Goal: Transaction & Acquisition: Obtain resource

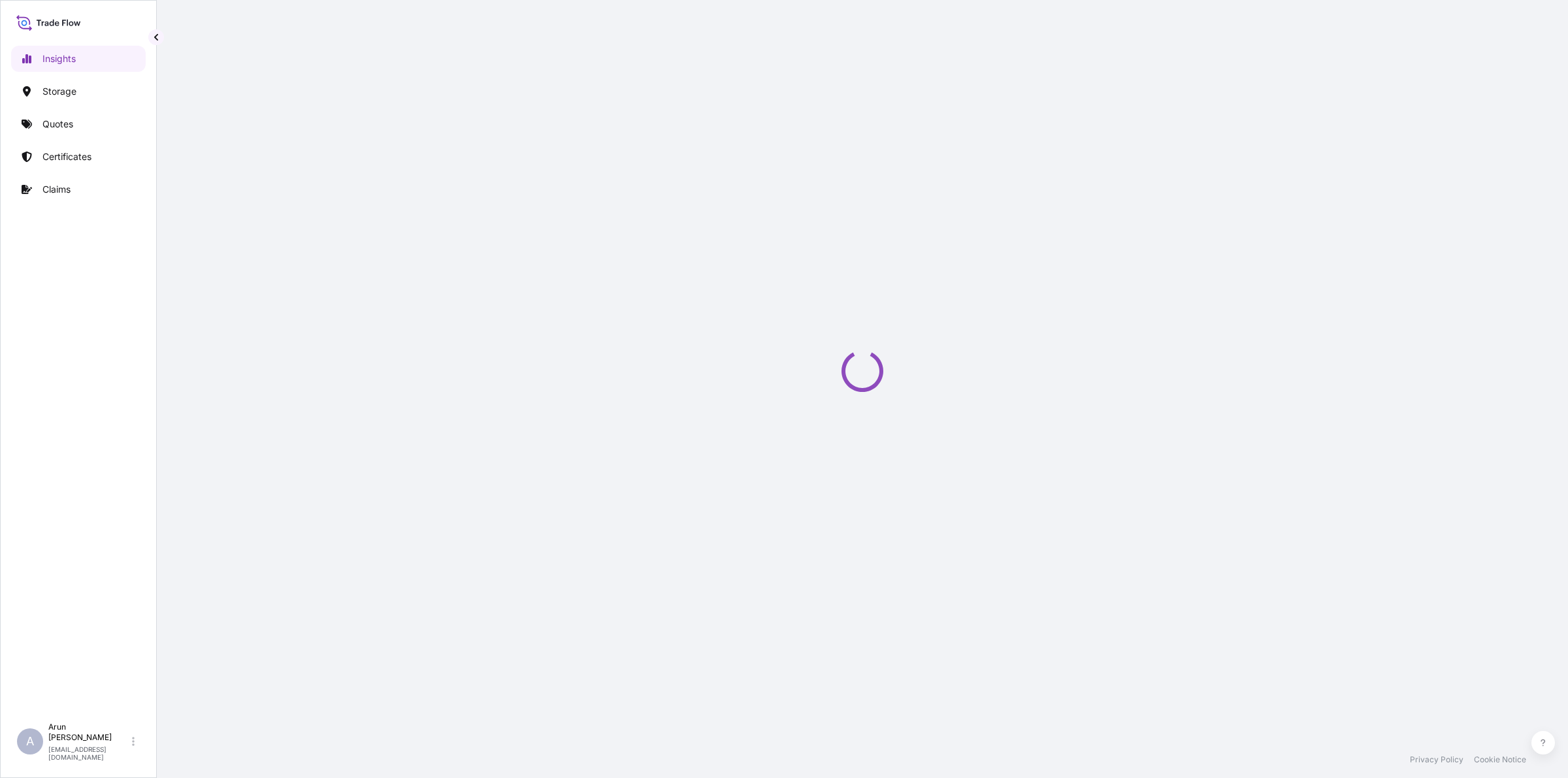
select select "2025"
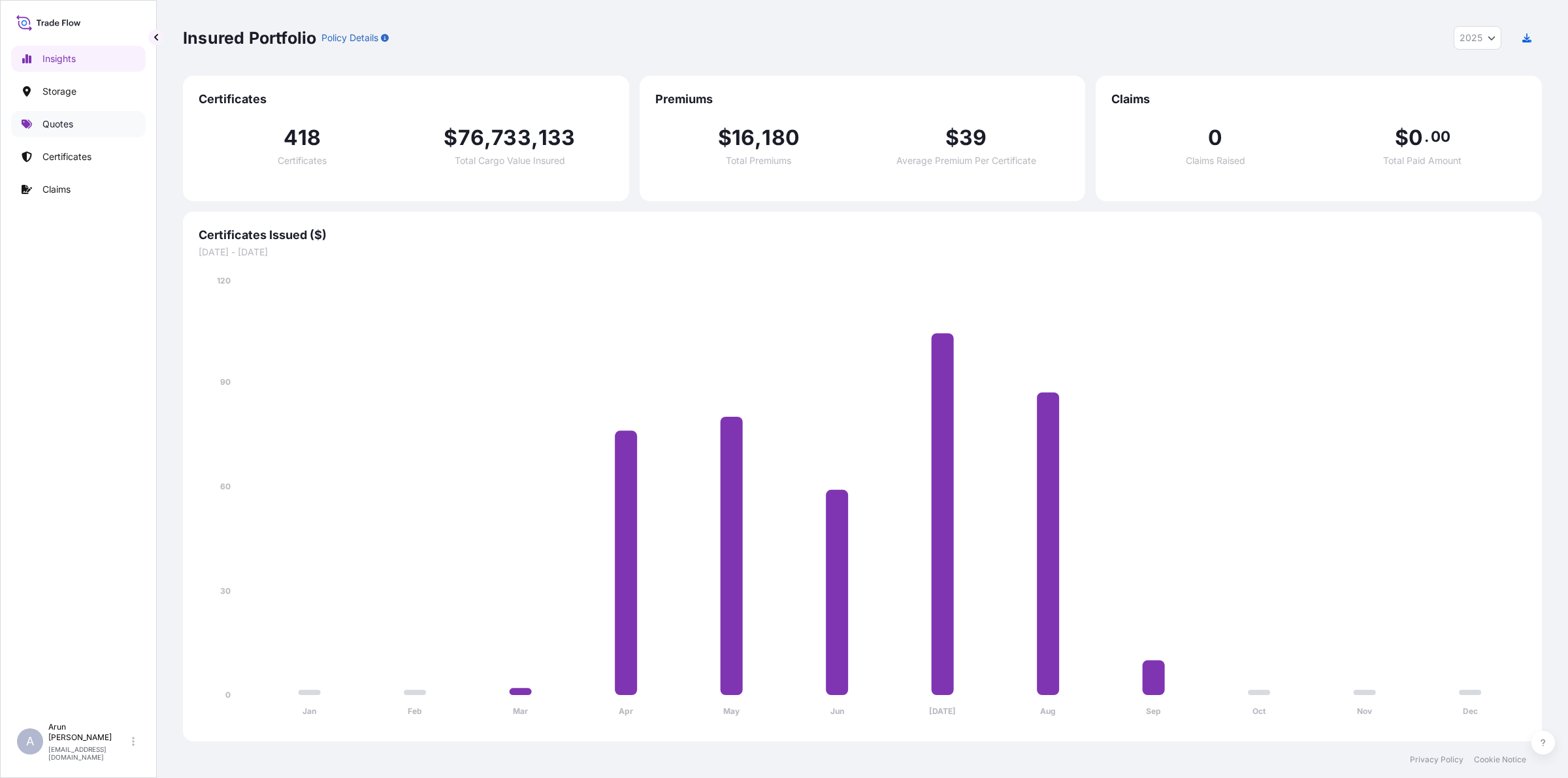
click at [58, 123] on p "Quotes" at bounding box center [57, 123] width 30 height 13
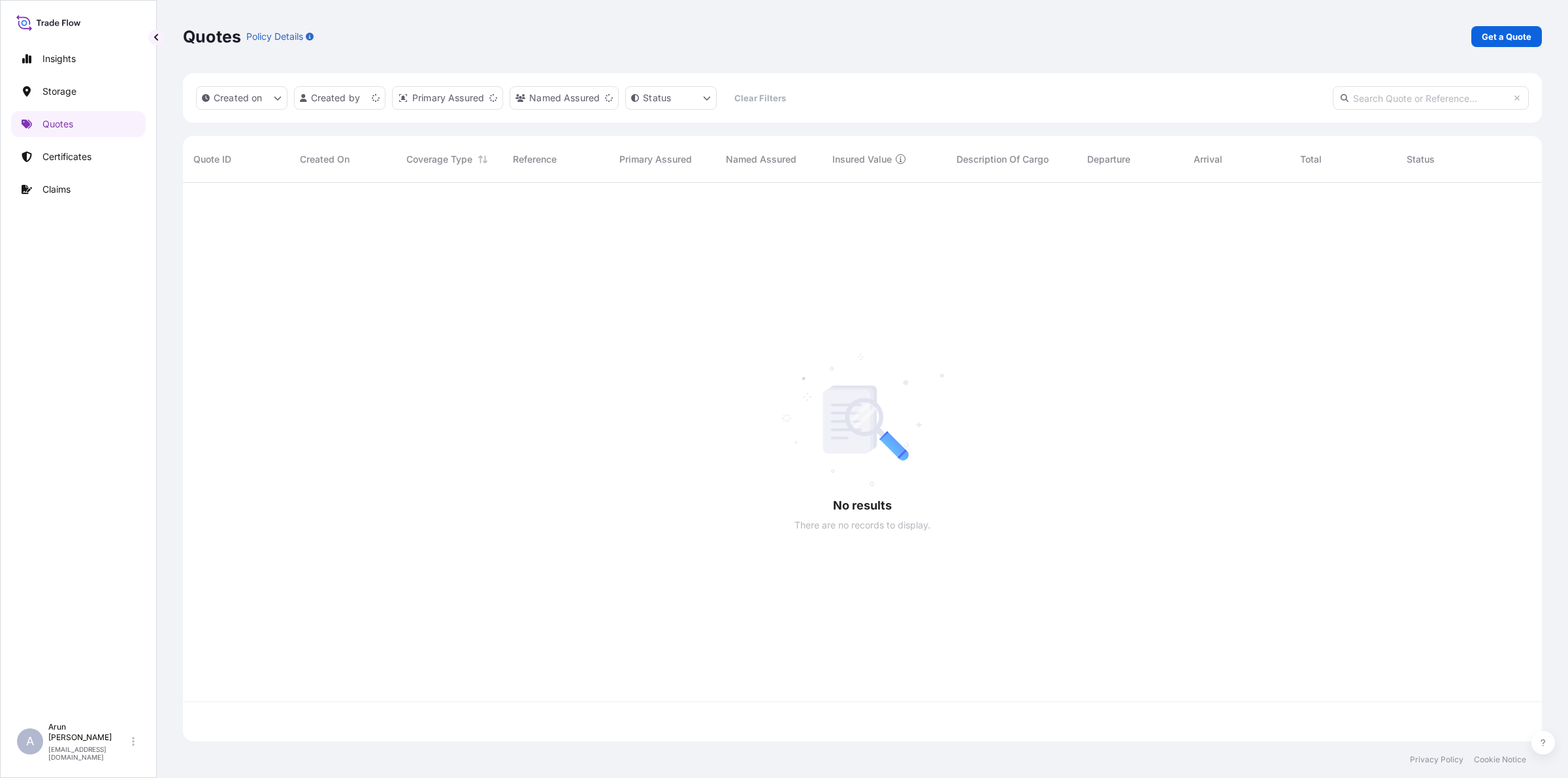
scroll to position [554, 1346]
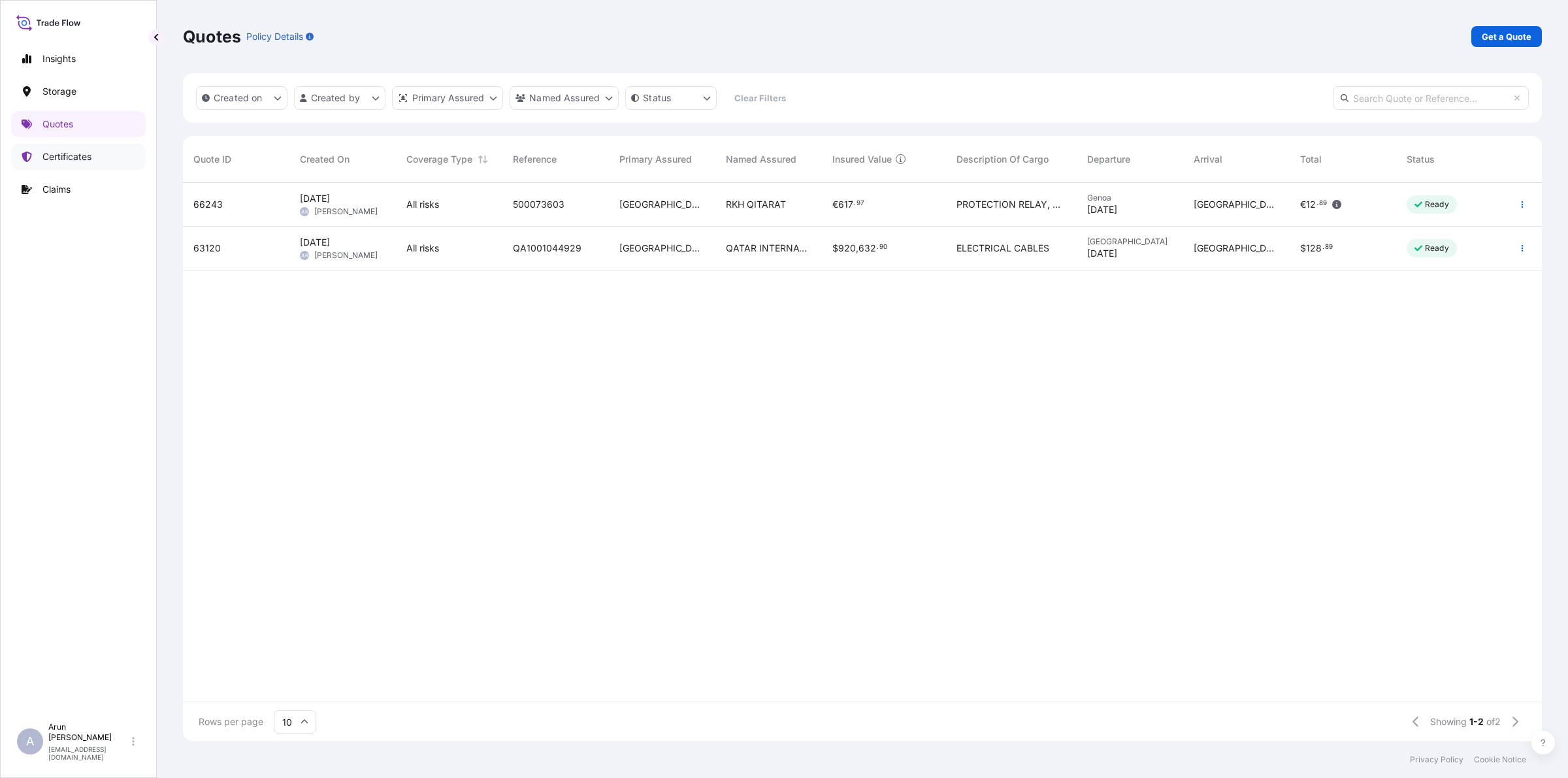
click at [69, 159] on p "Certificates" at bounding box center [67, 157] width 49 height 13
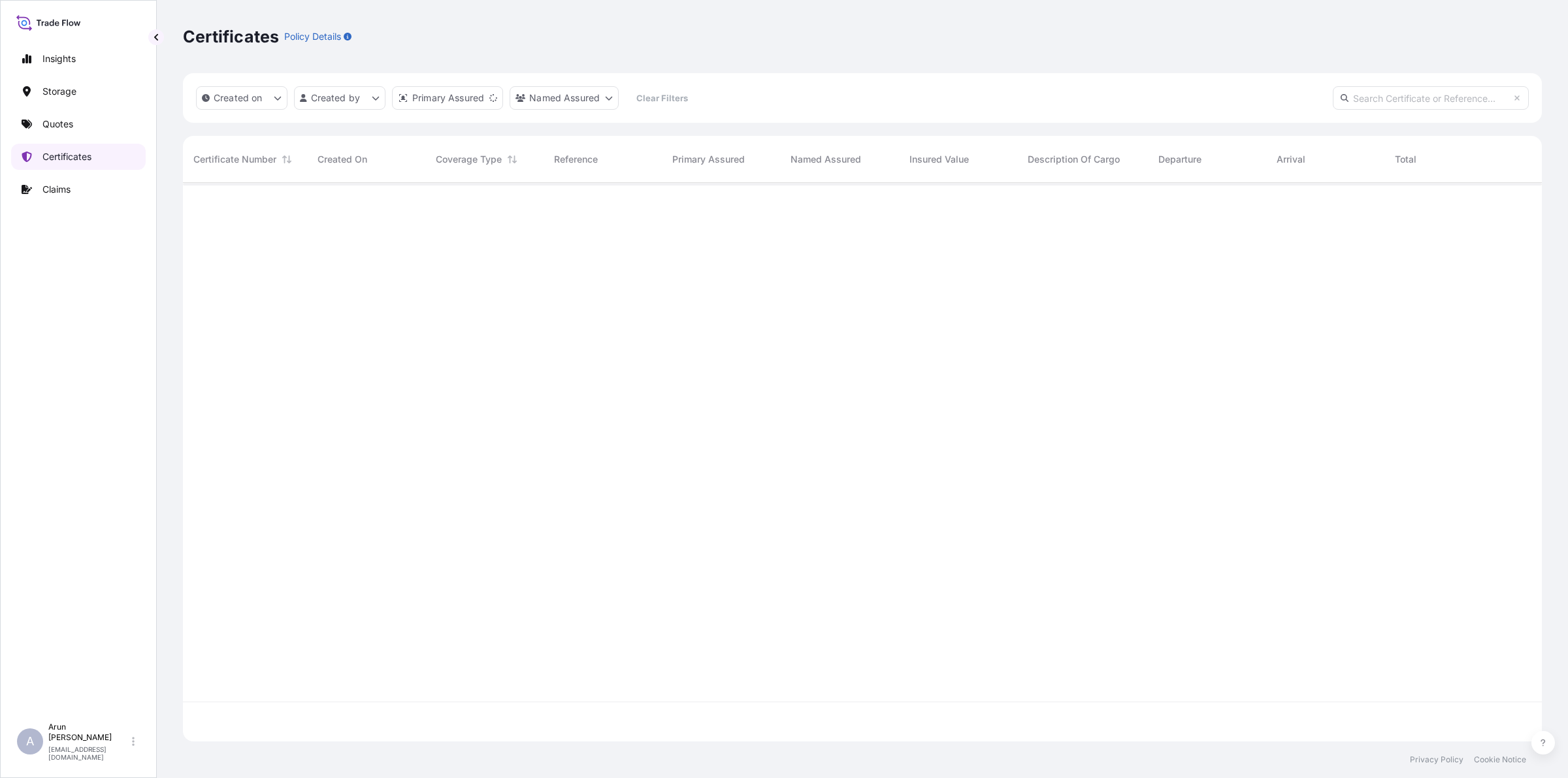
scroll to position [554, 1346]
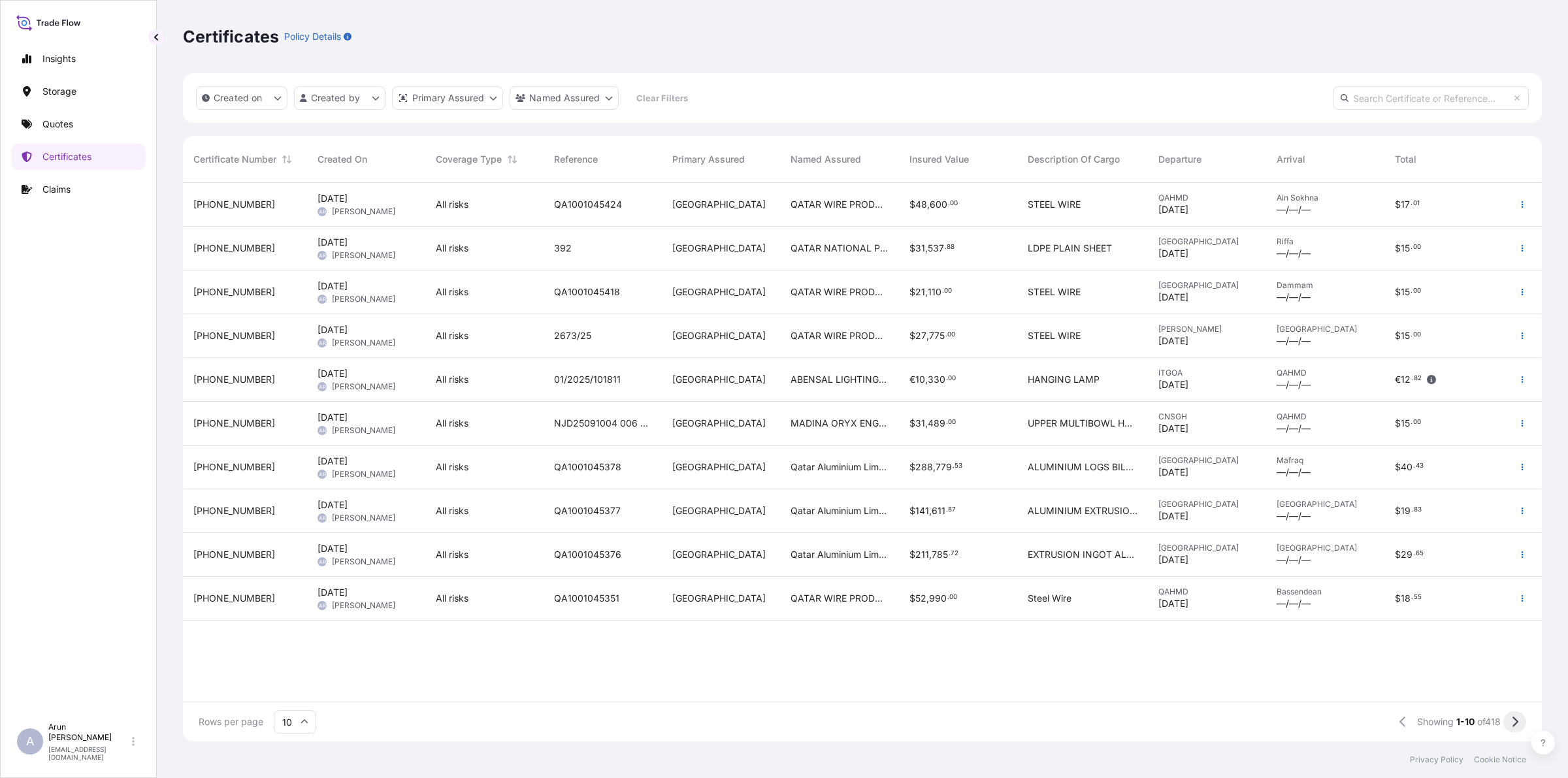
click at [1506, 717] on button at bounding box center [1514, 721] width 22 height 21
click at [1509, 720] on button at bounding box center [1514, 721] width 22 height 21
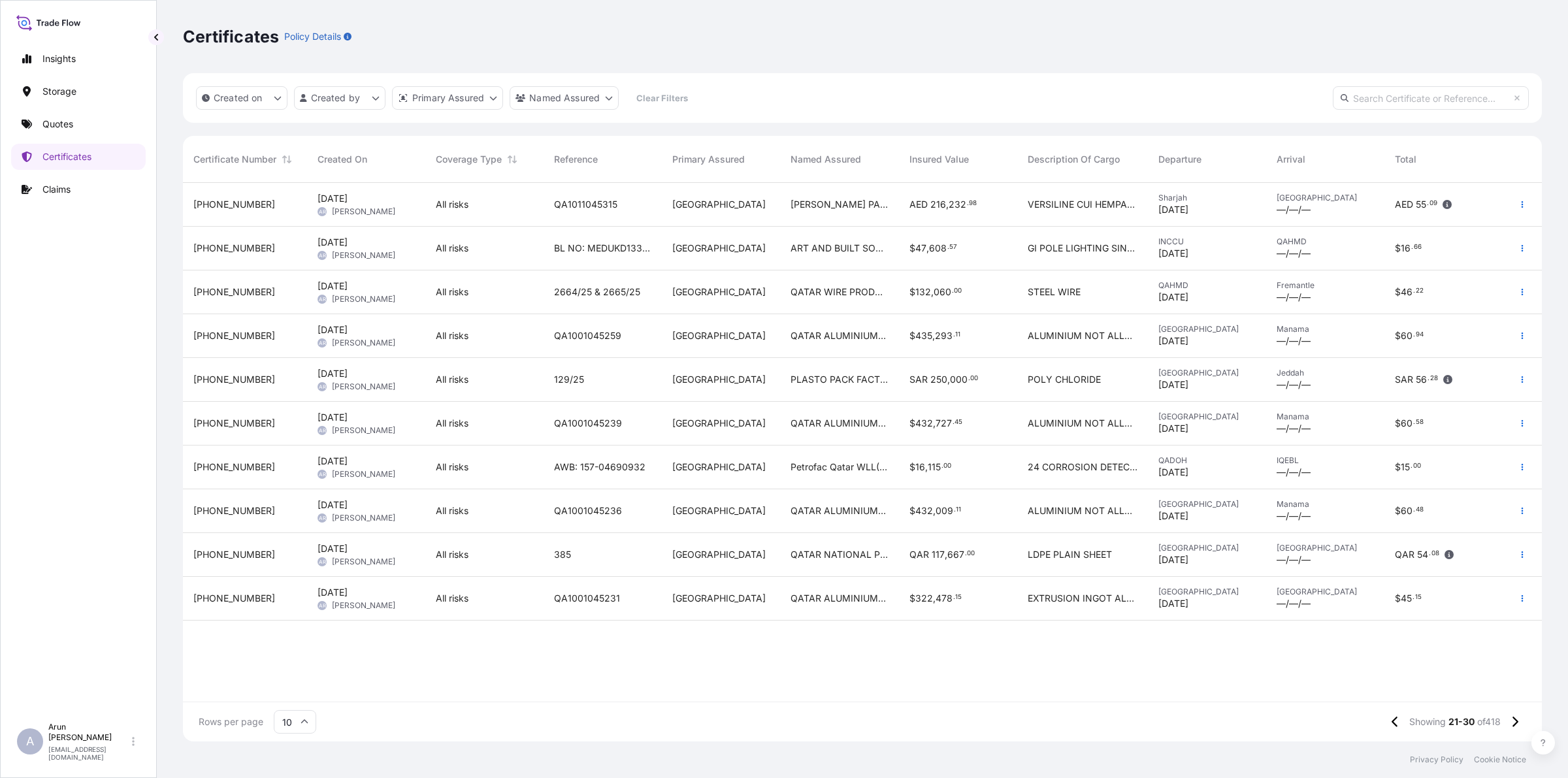
click at [864, 286] on span "QATAR WIRE PRODUCTS CO LLC" at bounding box center [839, 292] width 98 height 13
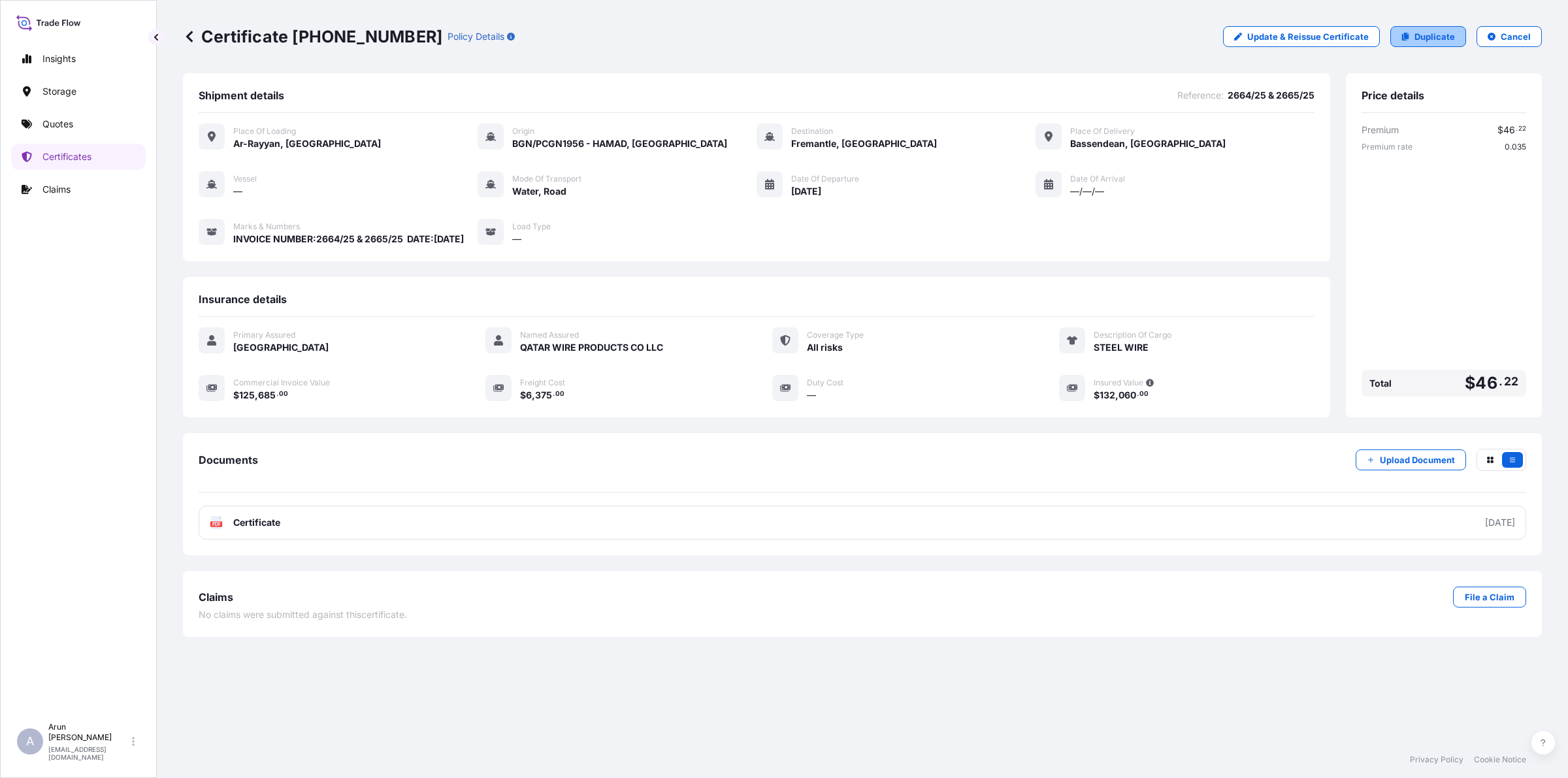
click at [1427, 30] on p "Duplicate" at bounding box center [1434, 36] width 40 height 13
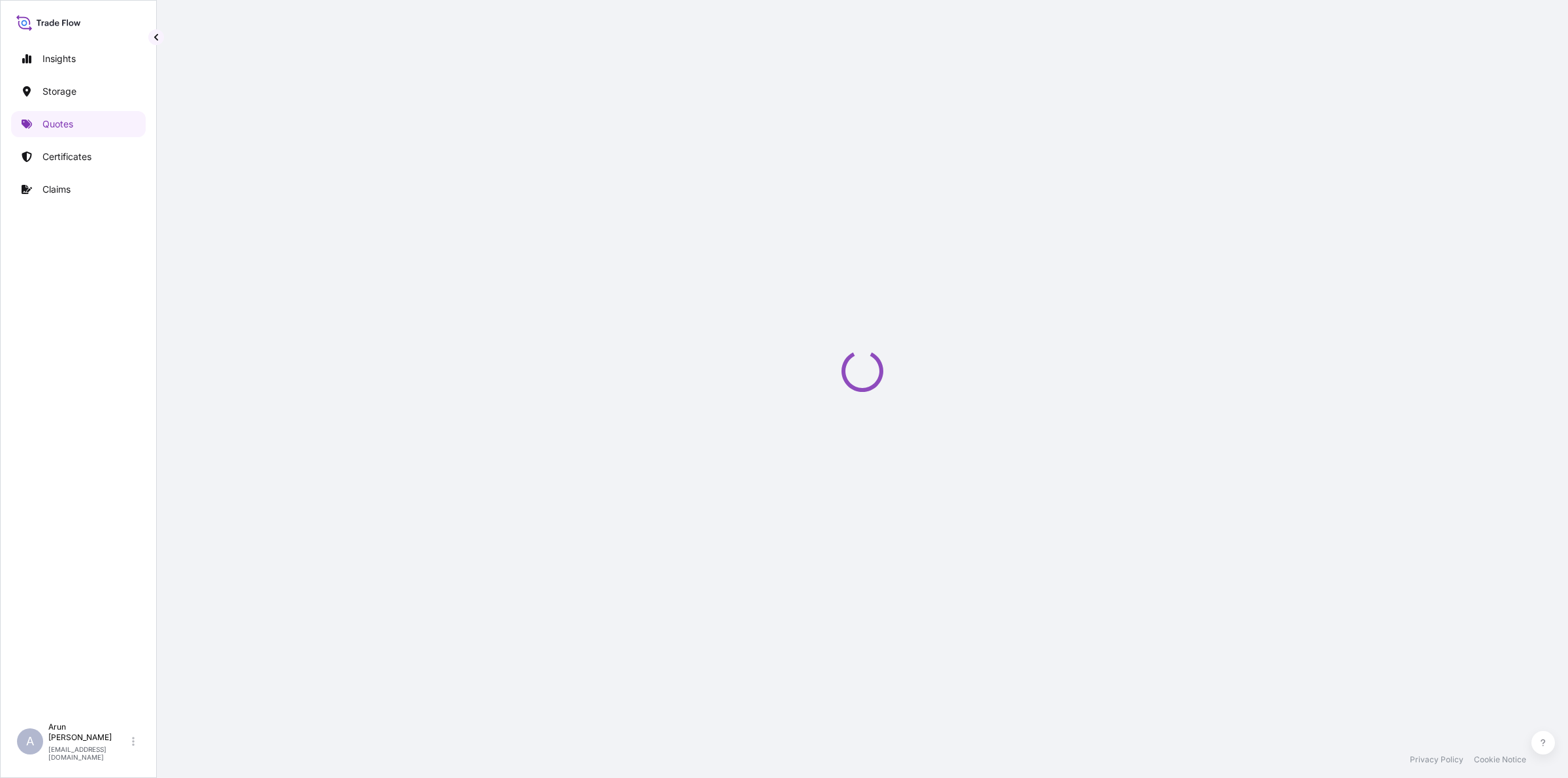
select select "Road / [GEOGRAPHIC_DATA]"
select select "Water"
select select "Road / [GEOGRAPHIC_DATA]"
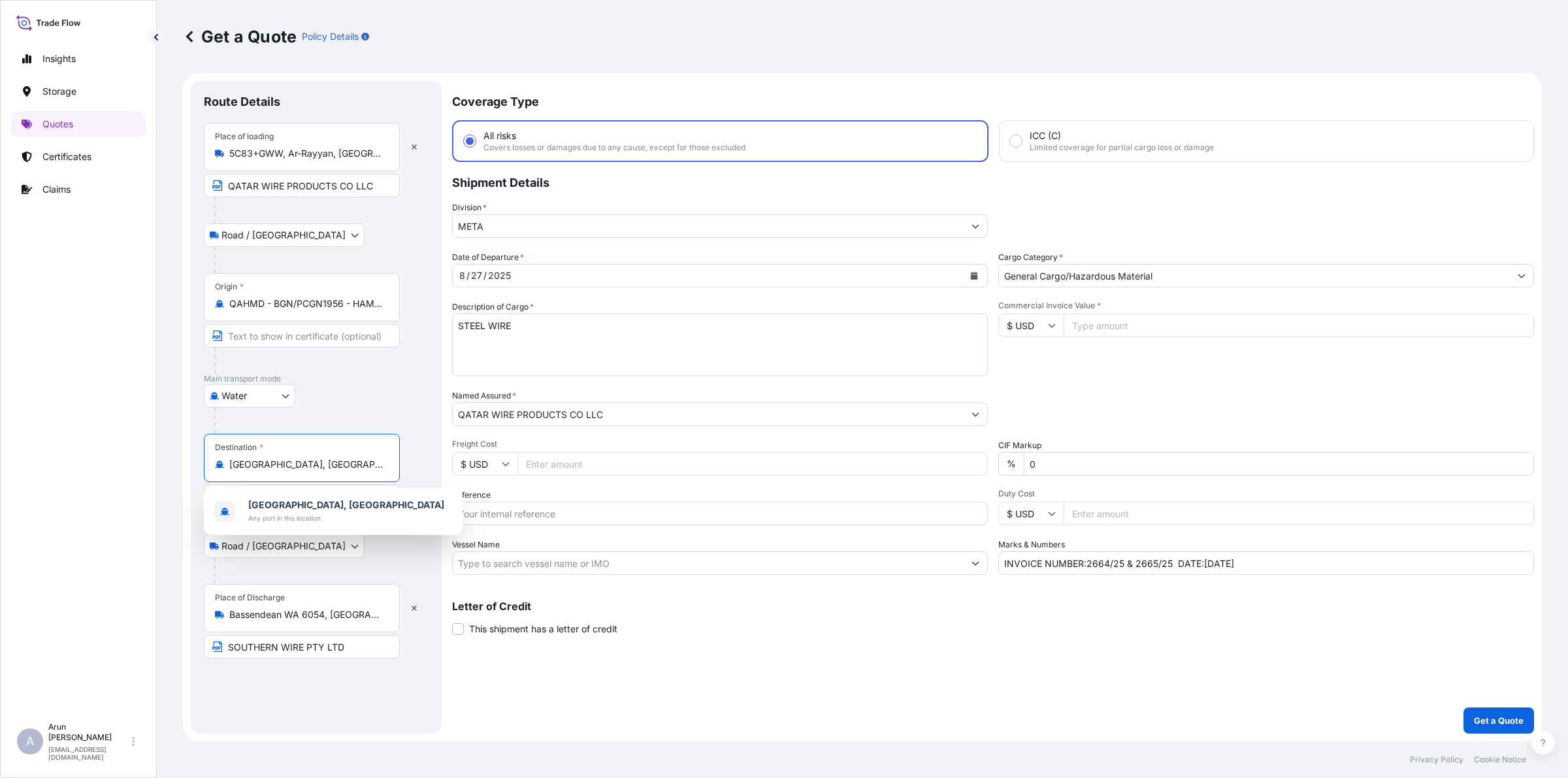
drag, startPoint x: 360, startPoint y: 467, endPoint x: 192, endPoint y: 469, distance: 168.0
click at [192, 469] on div "Route Details Place of loading 5C83+GWW, [GEOGRAPHIC_DATA], [GEOGRAPHIC_DATA] […" at bounding box center [316, 407] width 250 height 653
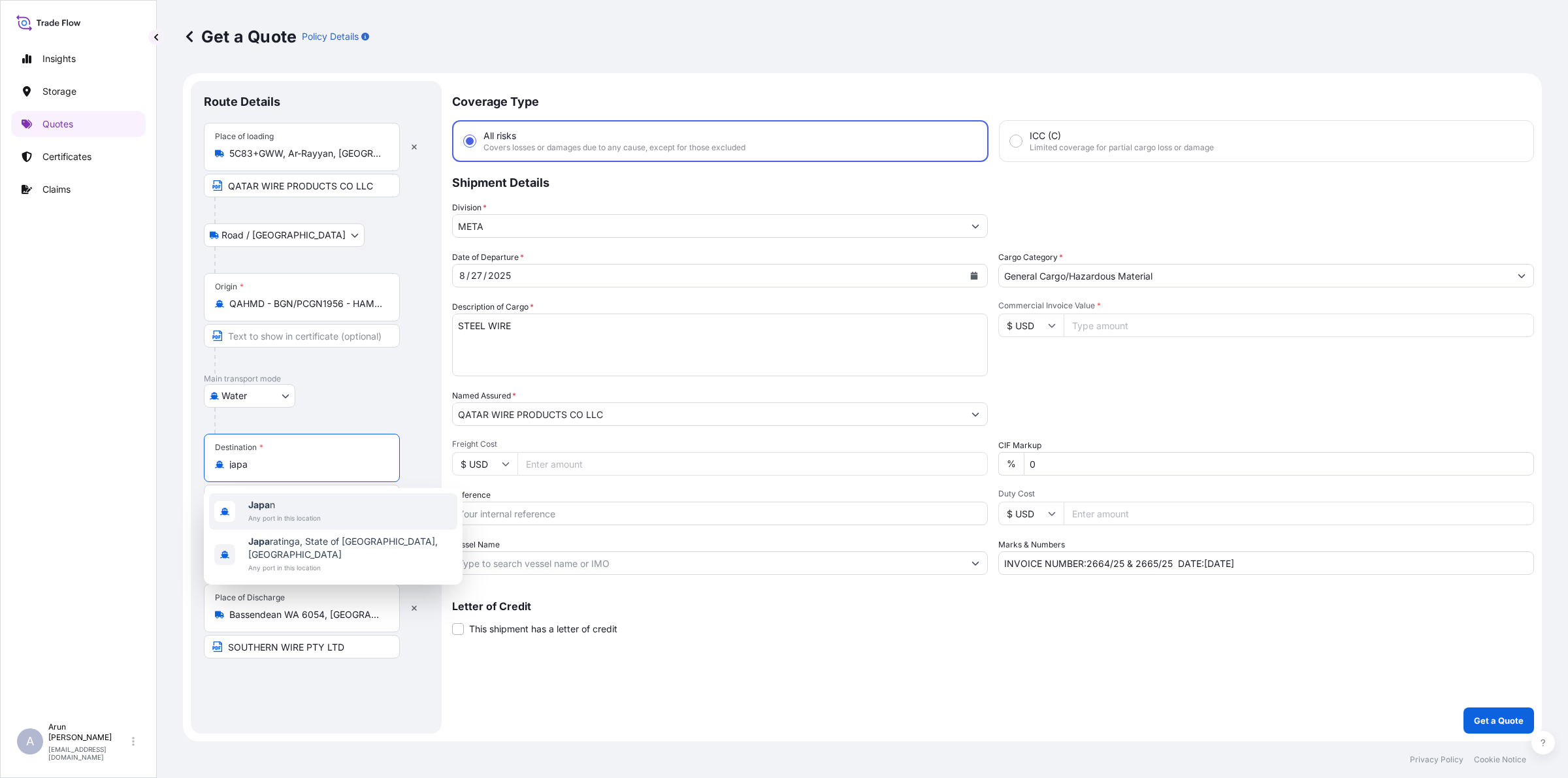
click at [291, 508] on span "Japa n" at bounding box center [285, 505] width 72 height 13
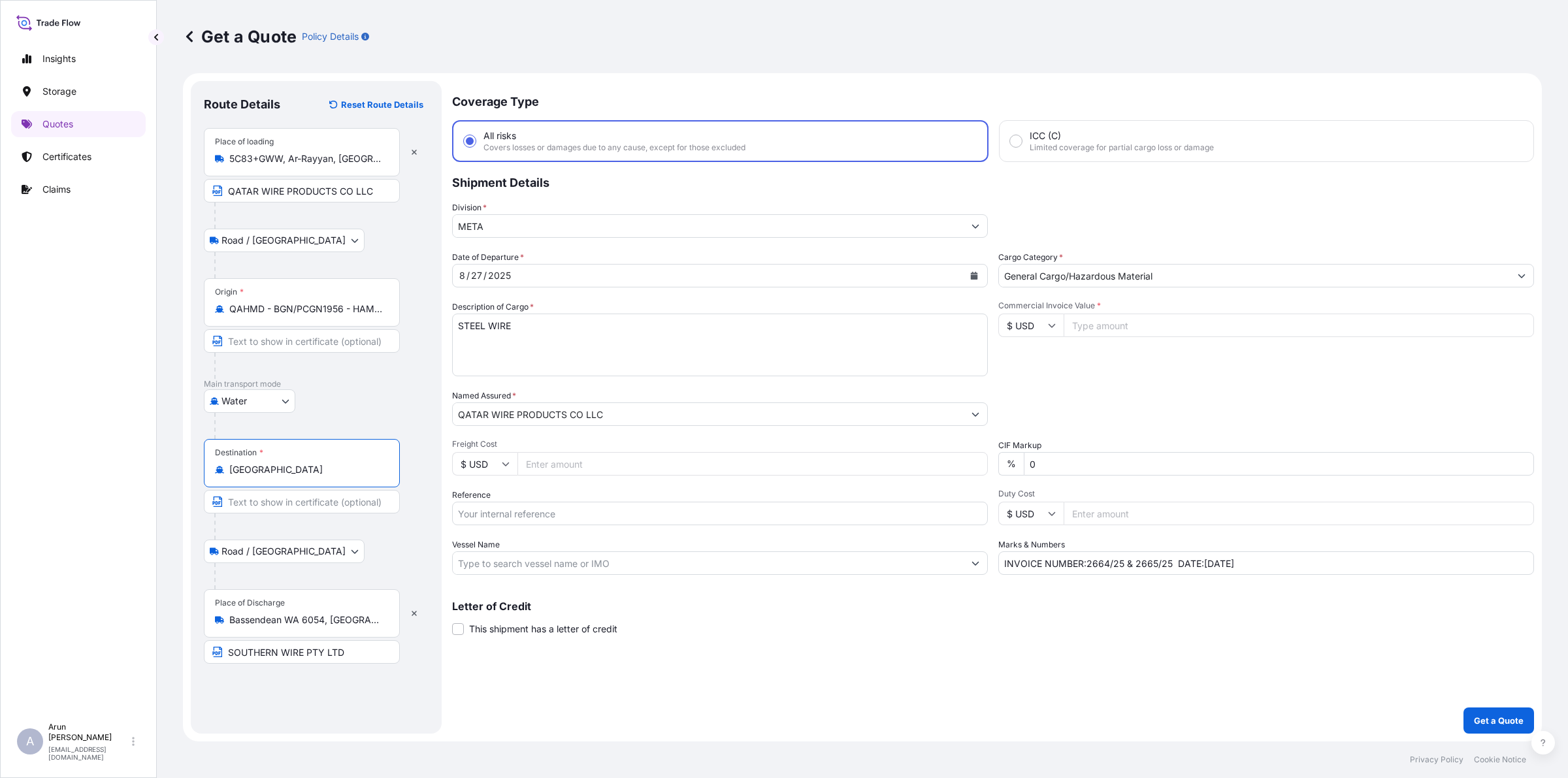
drag, startPoint x: 266, startPoint y: 467, endPoint x: 224, endPoint y: 467, distance: 42.0
click at [224, 467] on div "[GEOGRAPHIC_DATA]" at bounding box center [302, 469] width 174 height 13
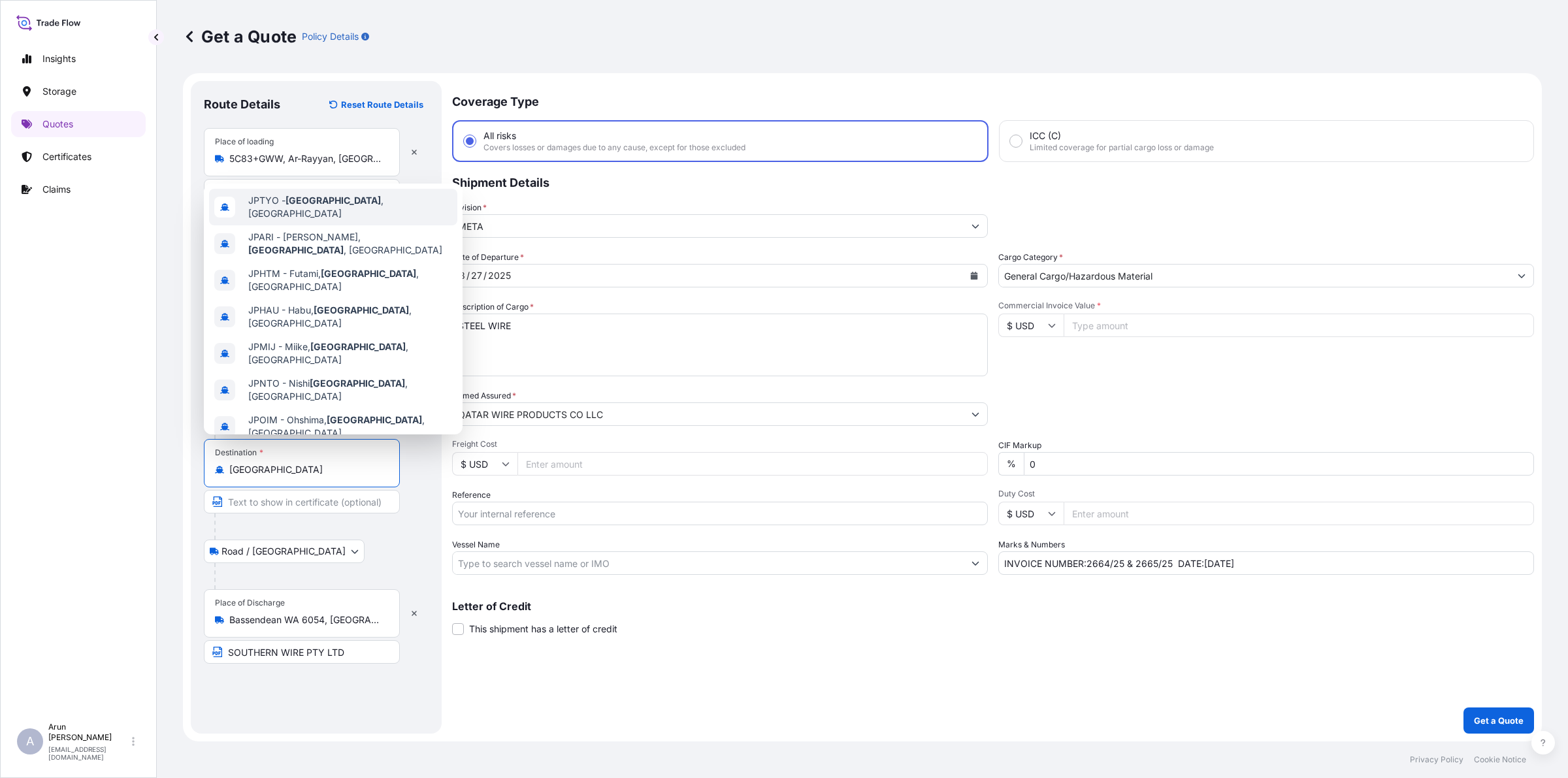
click at [268, 200] on span "JPTYO - [GEOGRAPHIC_DATA] , [GEOGRAPHIC_DATA]" at bounding box center [350, 206] width 203 height 26
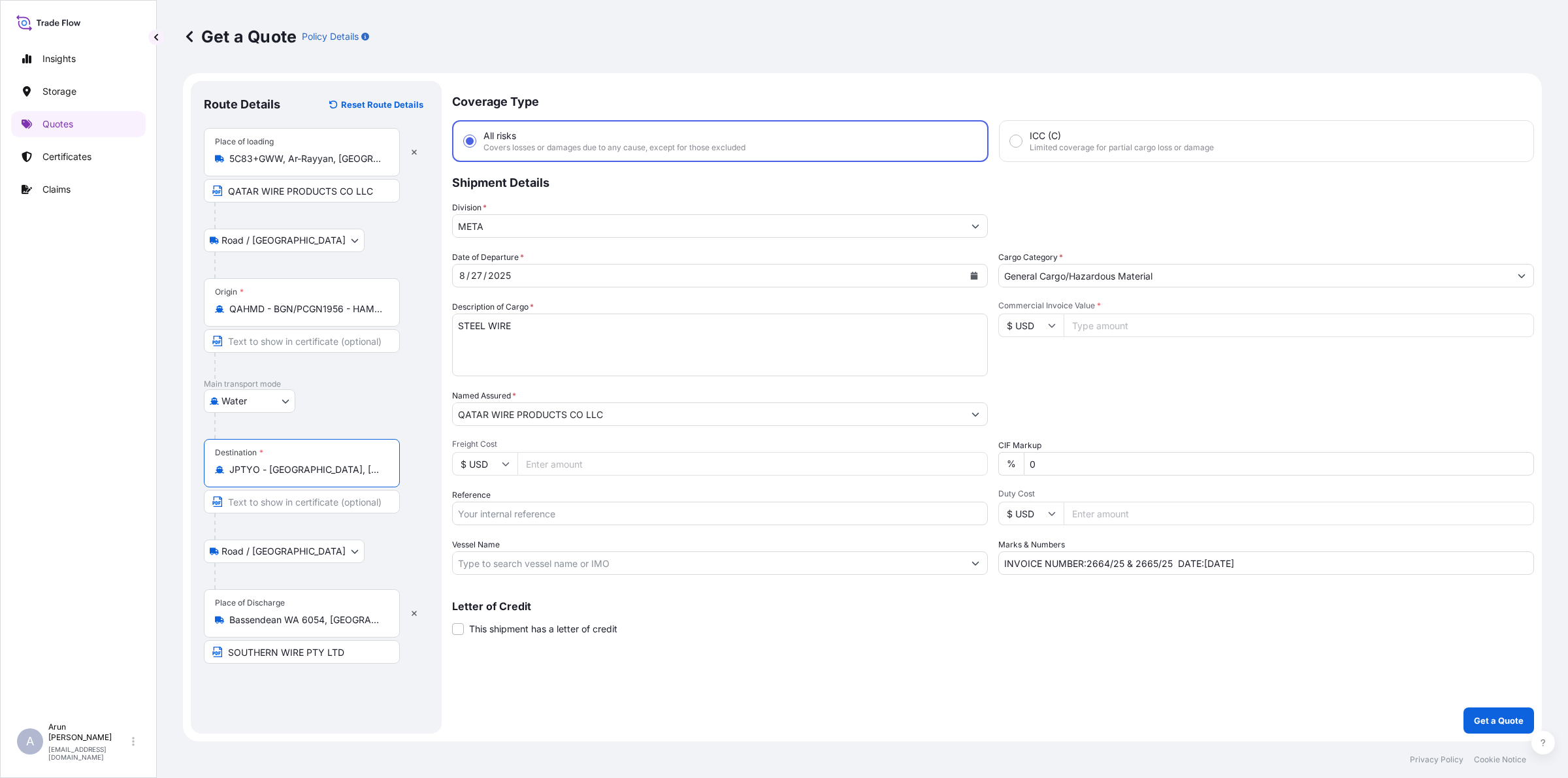
type input "JPTYO - [GEOGRAPHIC_DATA], [GEOGRAPHIC_DATA]"
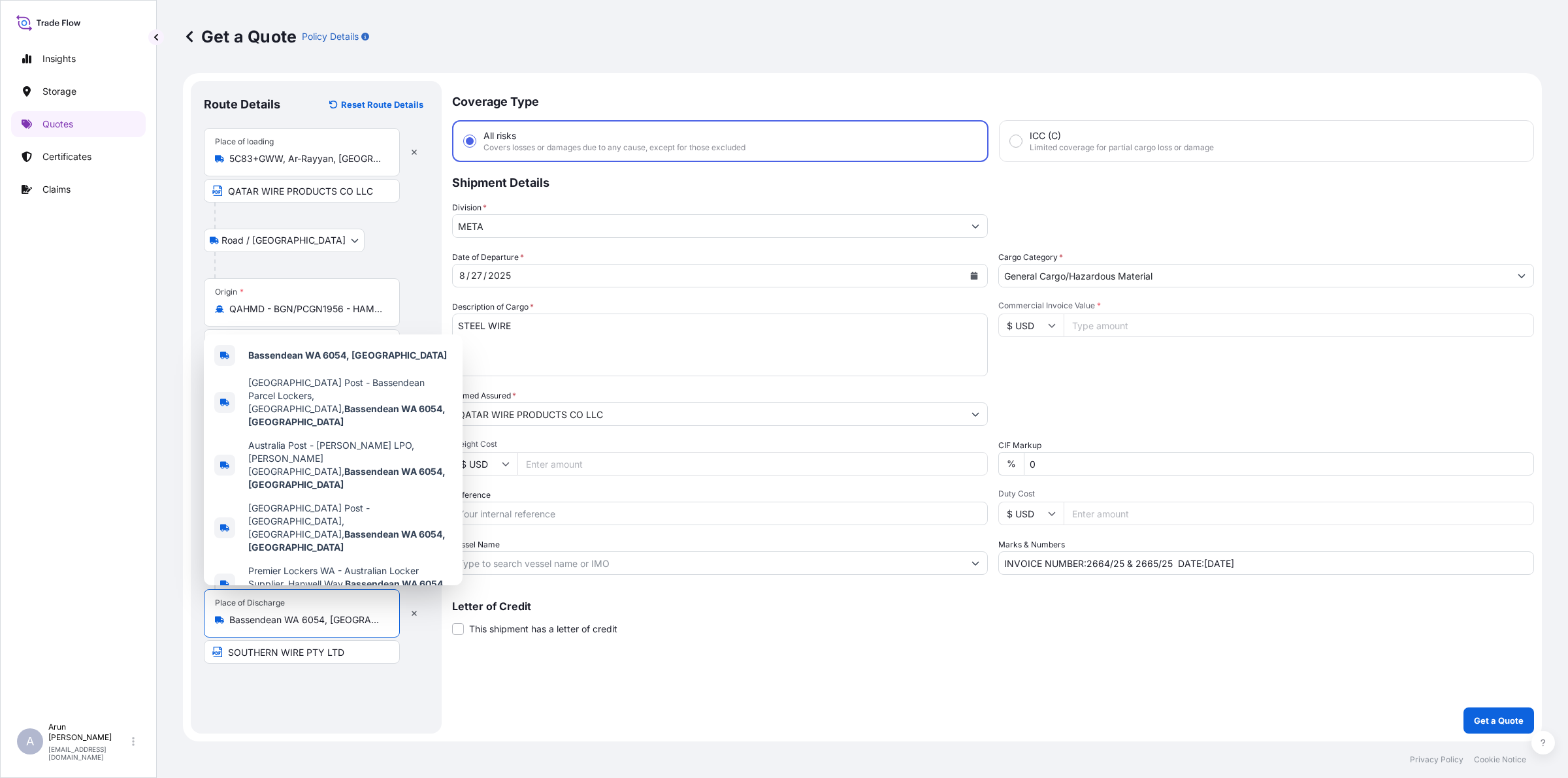
drag, startPoint x: 229, startPoint y: 621, endPoint x: 390, endPoint y: 628, distance: 161.2
click at [390, 628] on div "Place of Discharge [GEOGRAPHIC_DATA], [GEOGRAPHIC_DATA]" at bounding box center [301, 613] width 196 height 48
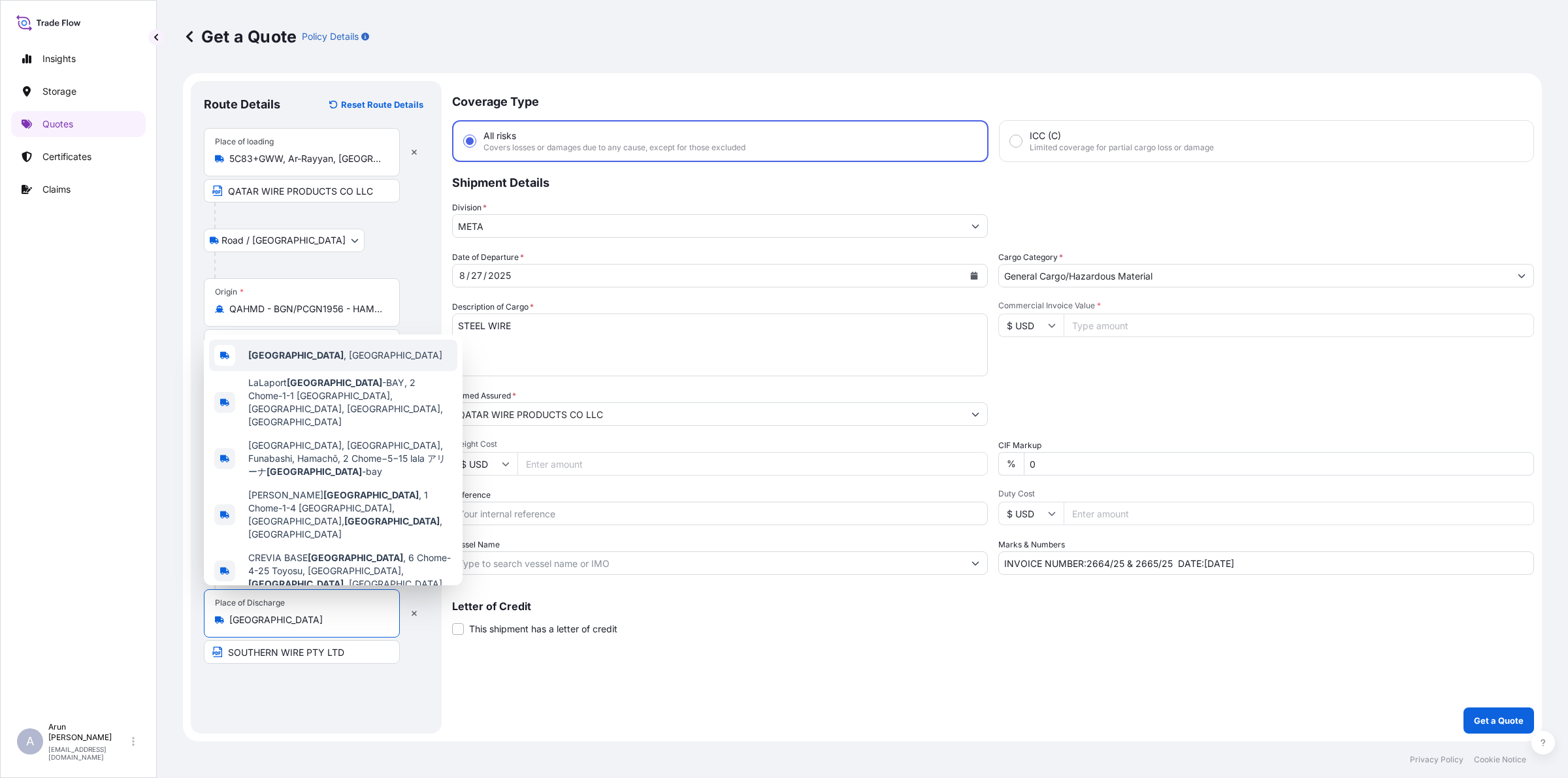
click at [286, 362] on span "[GEOGRAPHIC_DATA] , [GEOGRAPHIC_DATA]" at bounding box center [345, 355] width 194 height 13
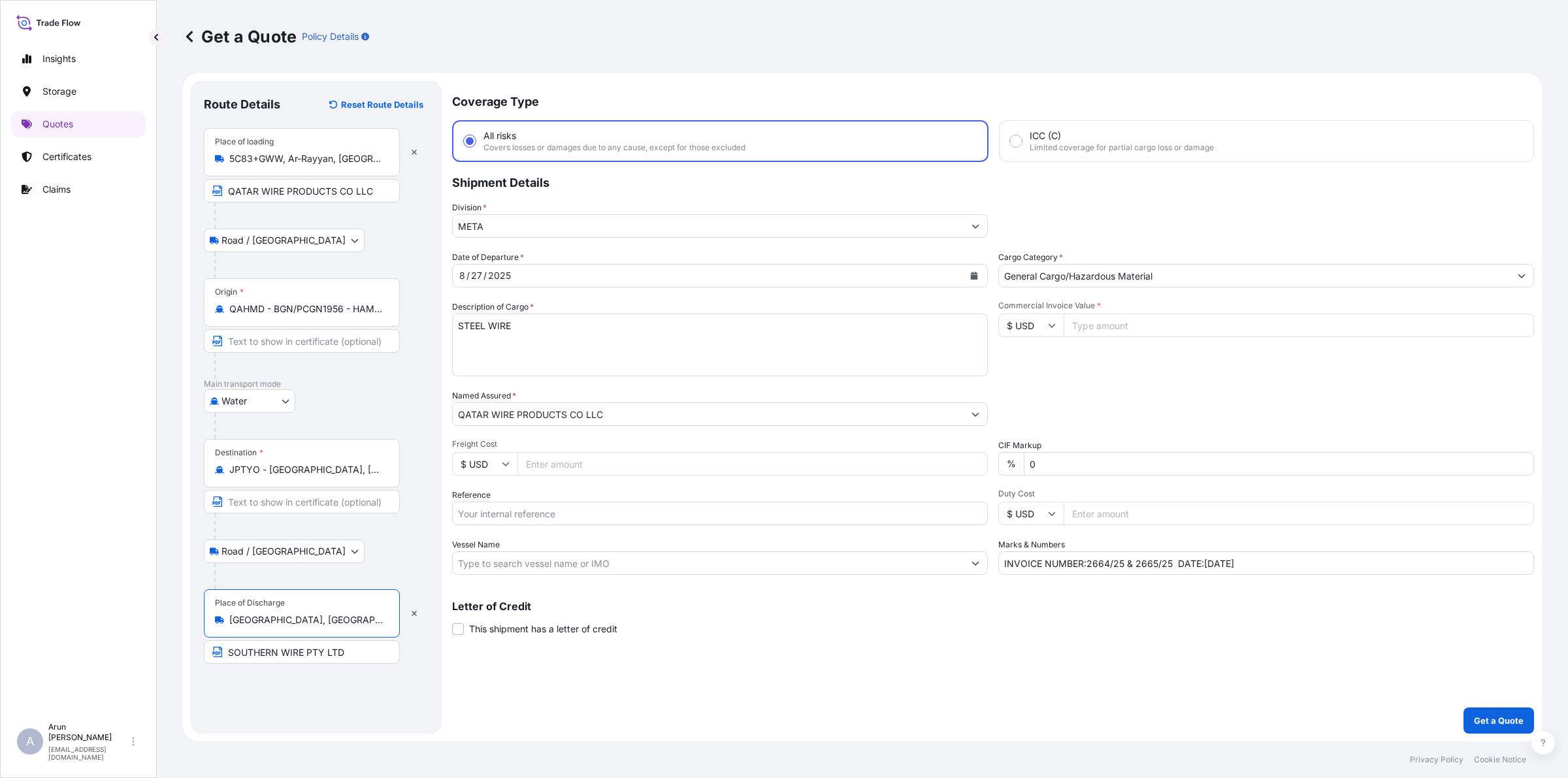
type input "[GEOGRAPHIC_DATA], [GEOGRAPHIC_DATA]"
click at [590, 464] on input "Freight Cost" at bounding box center [752, 464] width 470 height 23
type input "2000"
click at [568, 512] on input "Reference" at bounding box center [720, 514] width 536 height 23
type input "879"
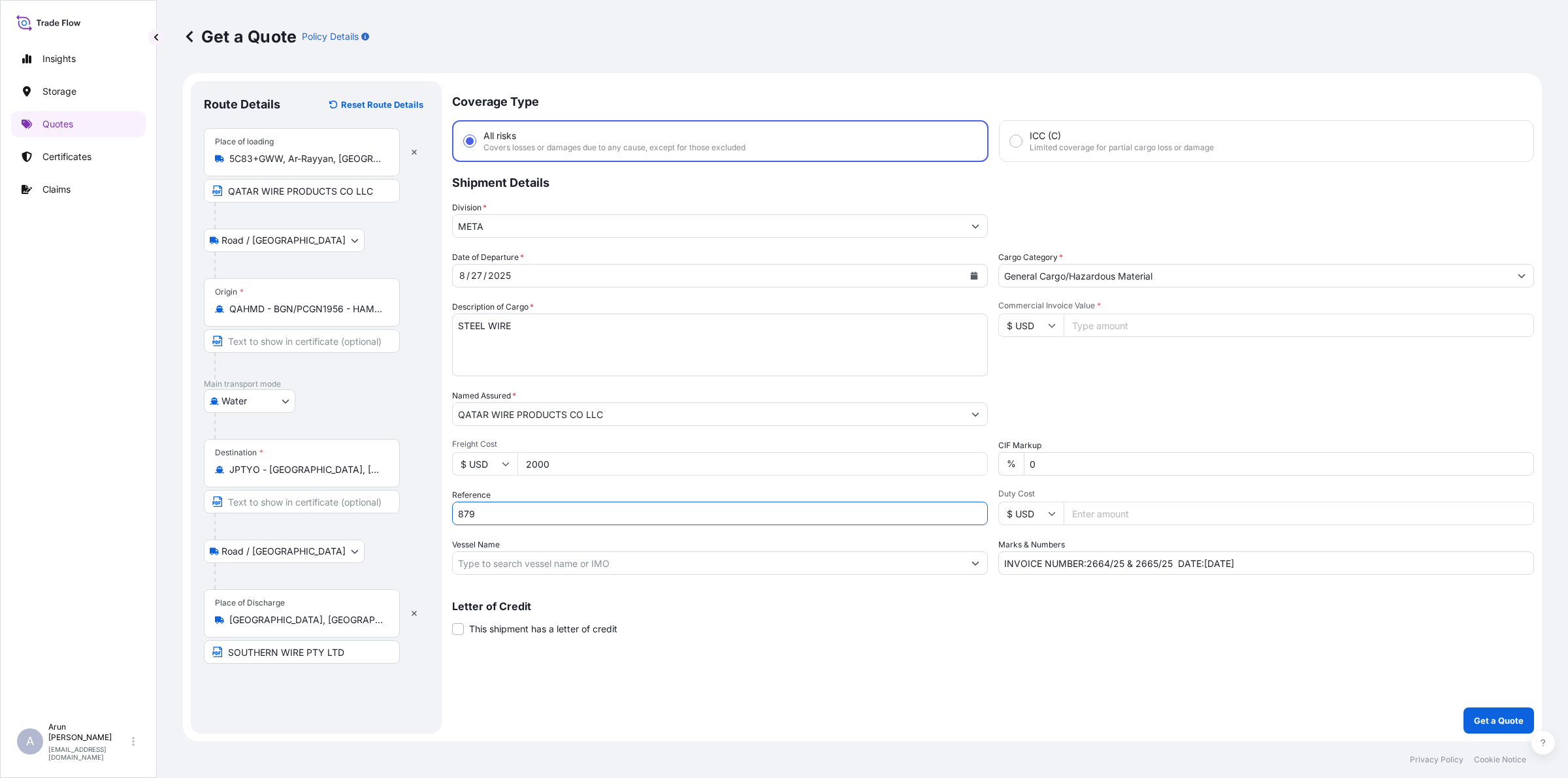
click at [583, 564] on input "Vessel Name" at bounding box center [708, 564] width 511 height 23
type input "n"
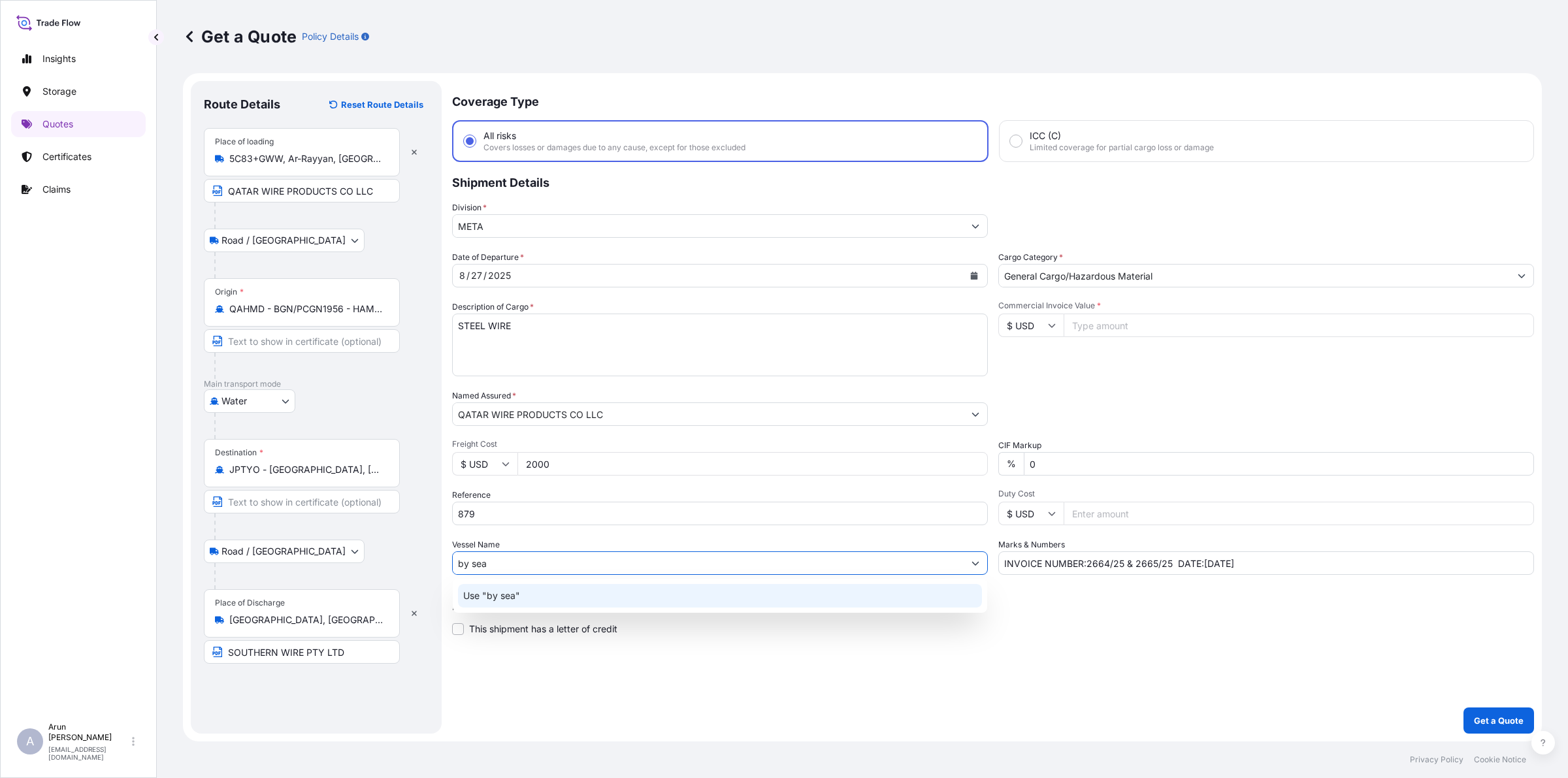
click at [546, 592] on div "Use "by sea"" at bounding box center [720, 596] width 524 height 23
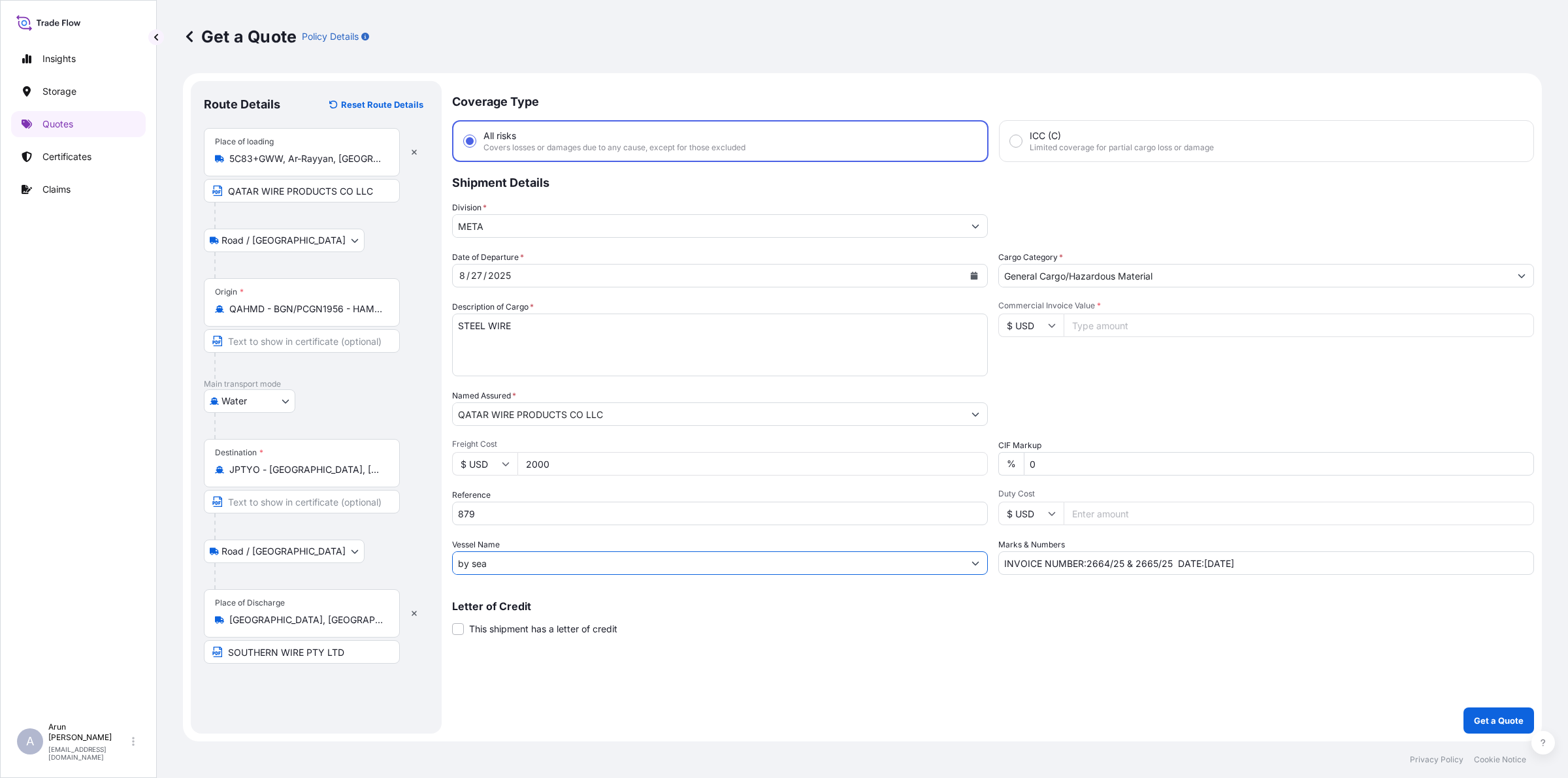
type input "by sea"
click at [1098, 316] on input "Commercial Invoice Value *" at bounding box center [1298, 326] width 470 height 23
type input "577000"
click at [1488, 710] on button "Get a Quote" at bounding box center [1499, 720] width 70 height 26
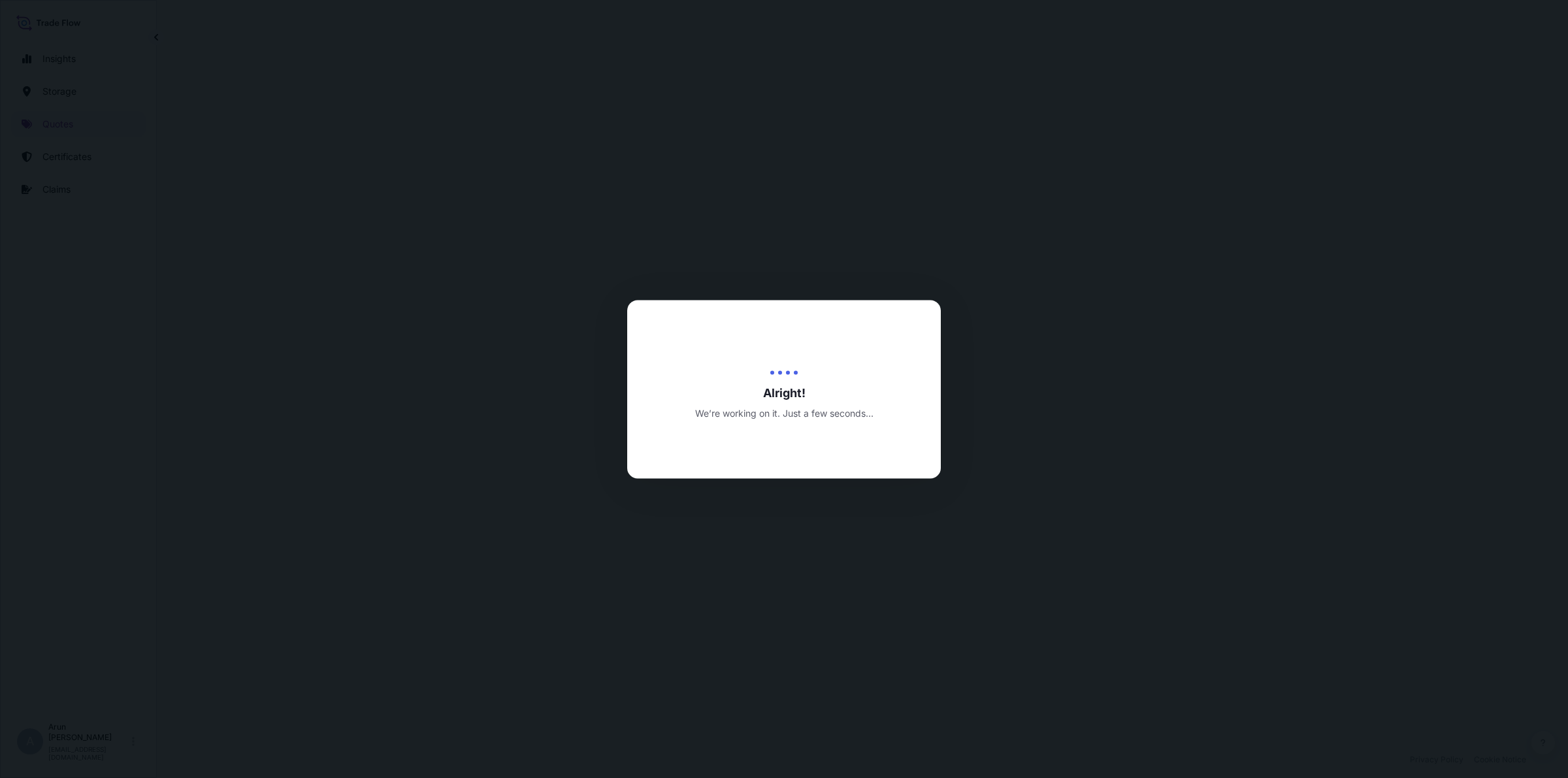
select select "Road / [GEOGRAPHIC_DATA]"
select select "Water"
select select "Road / [GEOGRAPHIC_DATA]"
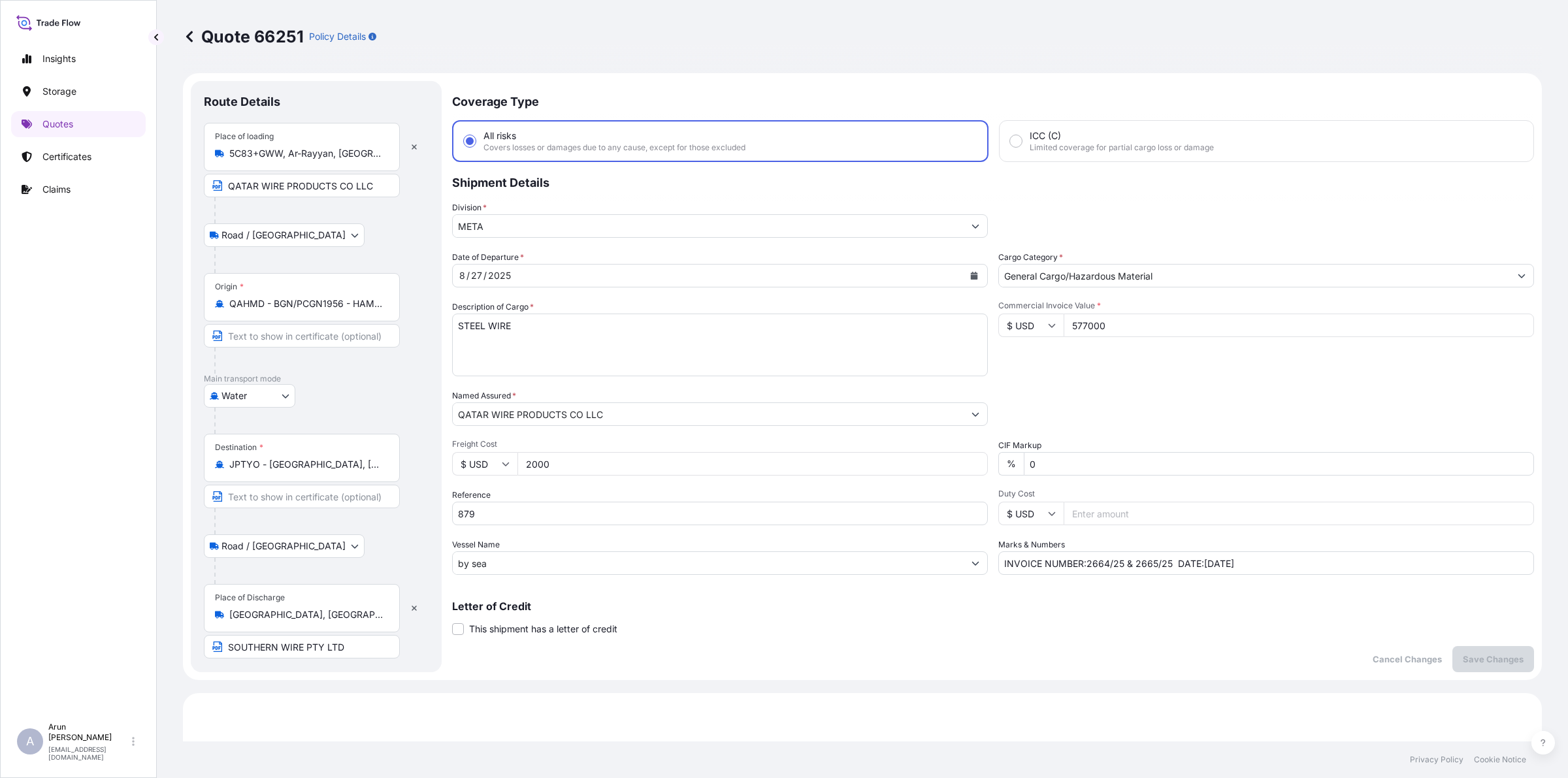
click at [196, 34] on p "Quote 66251" at bounding box center [244, 36] width 121 height 21
click at [184, 37] on icon at bounding box center [189, 36] width 13 height 13
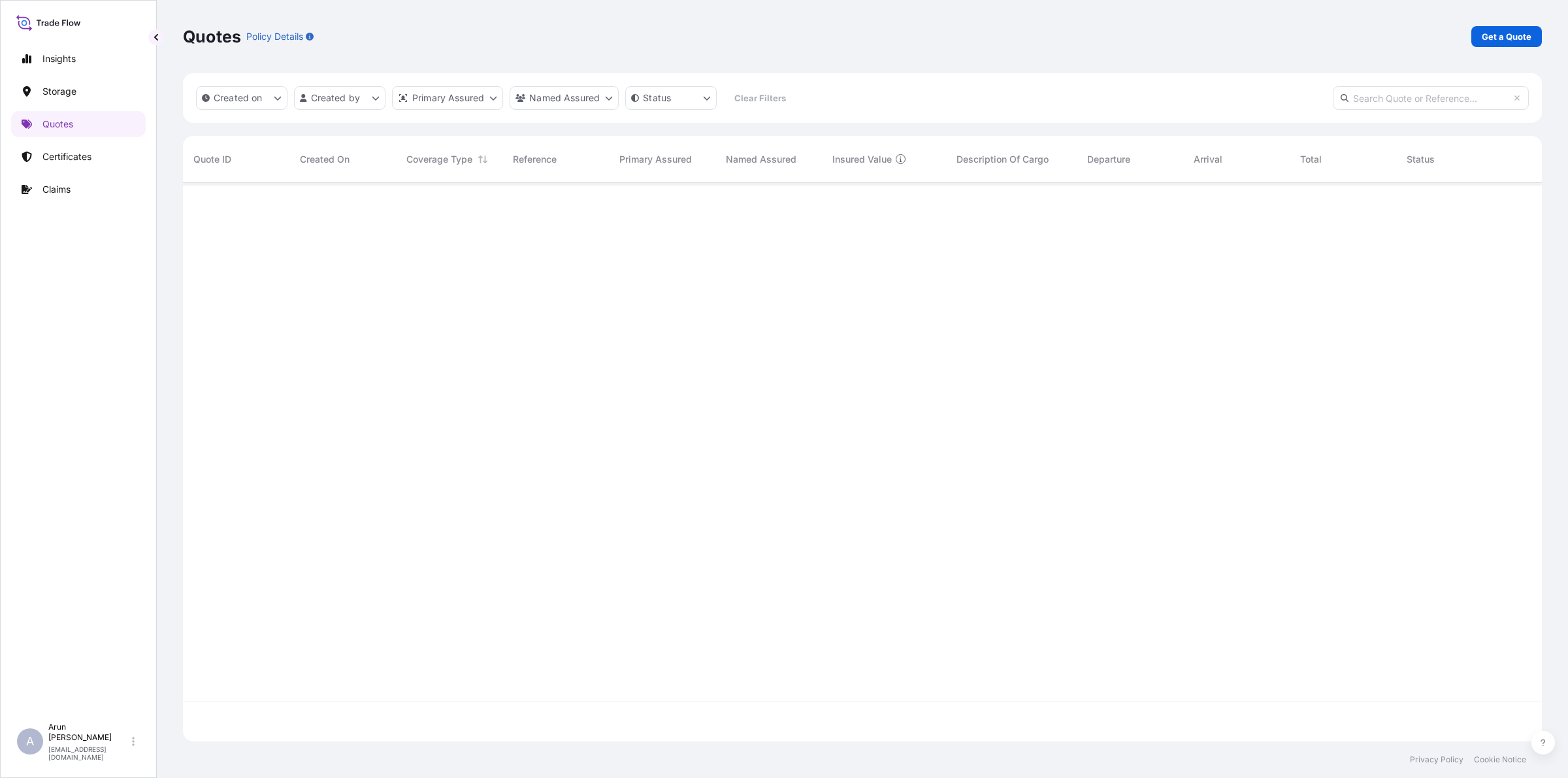
scroll to position [554, 1346]
